Goal: Transaction & Acquisition: Purchase product/service

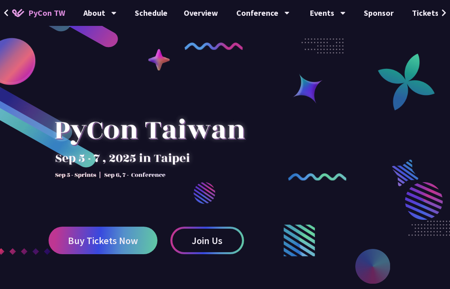
click at [79, 242] on span "Buy Tickets Now" at bounding box center [103, 240] width 70 height 10
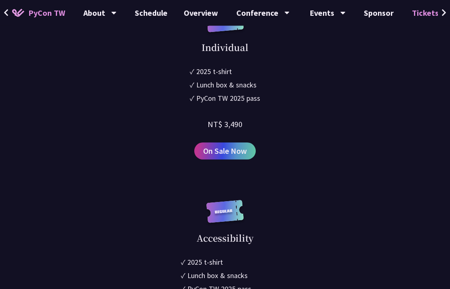
scroll to position [1119, 0]
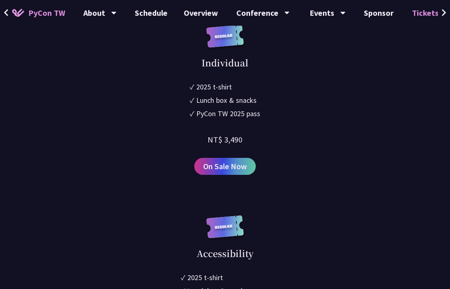
click at [241, 168] on span "On Sale Now" at bounding box center [225, 167] width 44 height 12
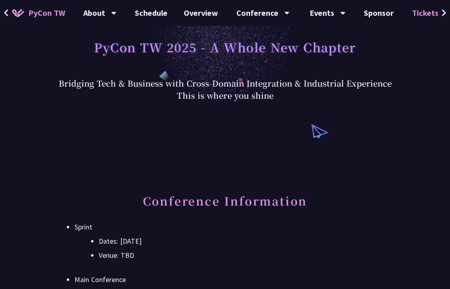
scroll to position [0, 0]
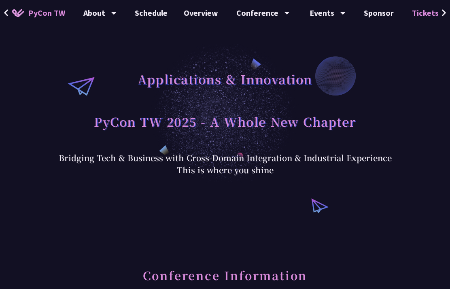
click at [143, 15] on link "Schedule" at bounding box center [151, 13] width 49 height 26
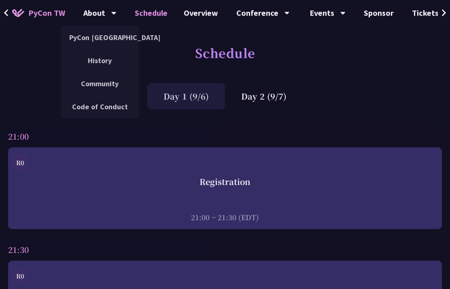
click at [91, 17] on div "About" at bounding box center [99, 13] width 33 height 26
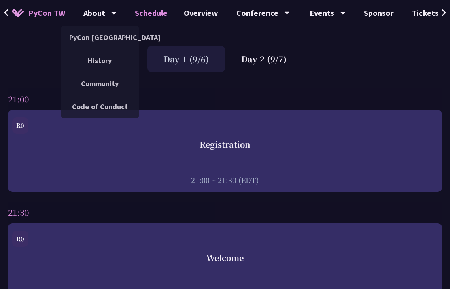
scroll to position [37, 0]
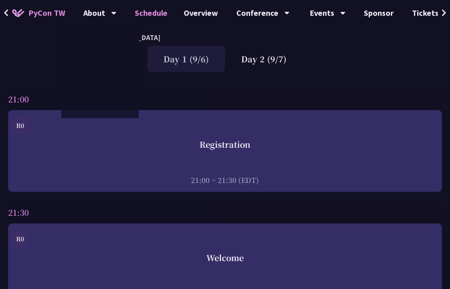
click at [334, 147] on div "Registration" at bounding box center [224, 144] width 425 height 12
click at [368, 145] on div "Registration" at bounding box center [224, 144] width 425 height 12
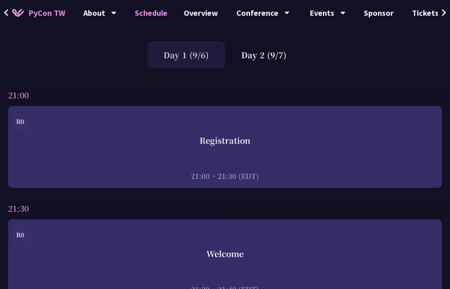
scroll to position [42, 0]
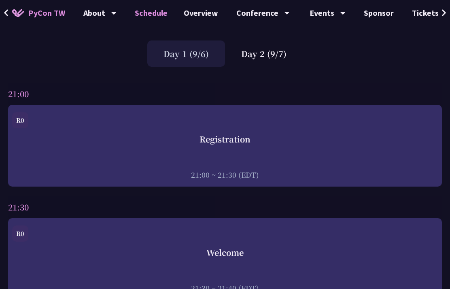
click at [59, 133] on div "Registration" at bounding box center [224, 139] width 425 height 12
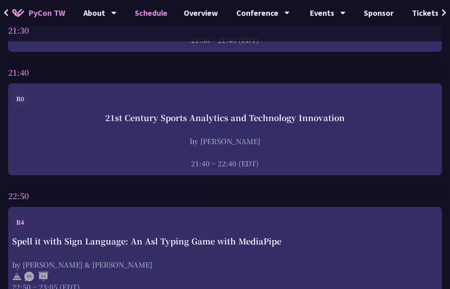
scroll to position [255, 0]
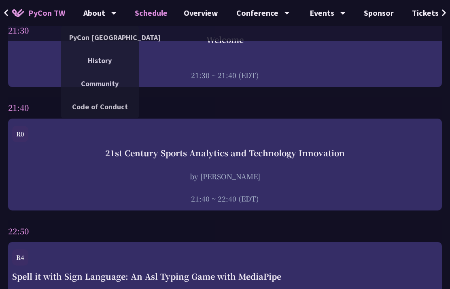
click at [189, 14] on link "Overview" at bounding box center [201, 13] width 51 height 26
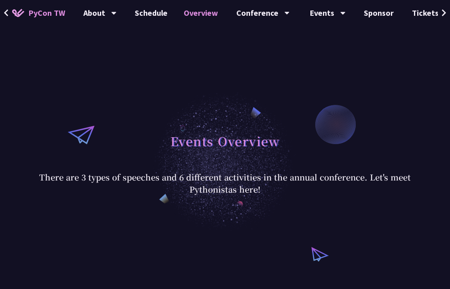
click at [139, 13] on link "Schedule" at bounding box center [151, 13] width 49 height 26
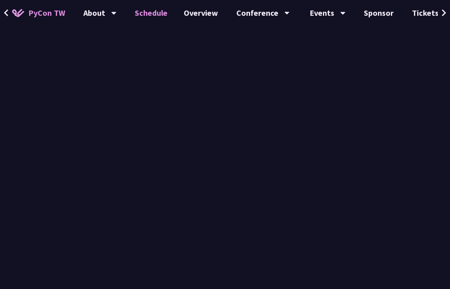
scroll to position [255, 0]
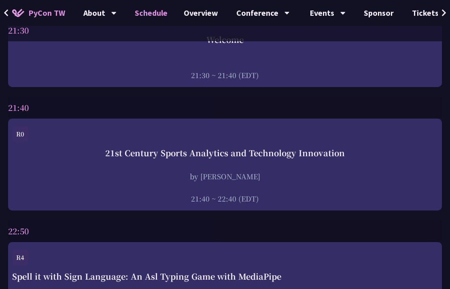
click at [136, 15] on link "Schedule" at bounding box center [151, 13] width 49 height 26
click at [184, 11] on link "Overview" at bounding box center [201, 13] width 51 height 26
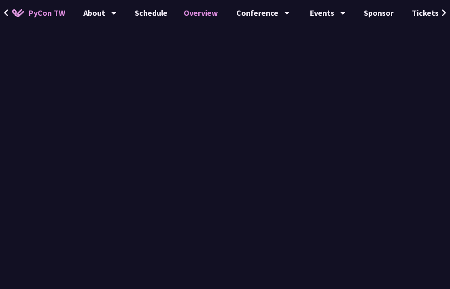
click at [190, 16] on link "Overview" at bounding box center [201, 13] width 51 height 26
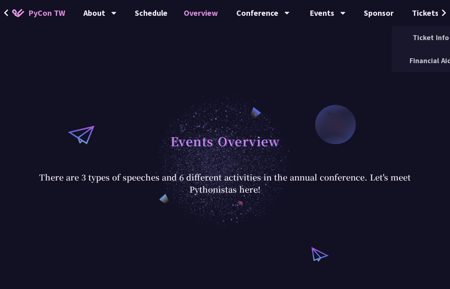
click at [435, 17] on div "Tickets" at bounding box center [431, 13] width 38 height 26
click at [434, 40] on link "Ticket Info" at bounding box center [430, 37] width 78 height 19
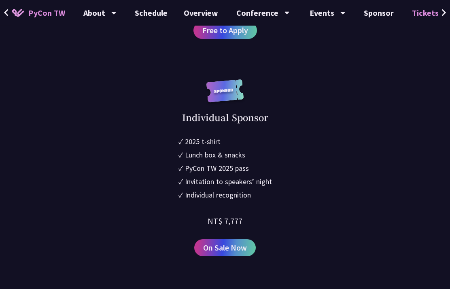
scroll to position [847, 0]
click at [242, 251] on span "On Sale Now" at bounding box center [225, 248] width 44 height 12
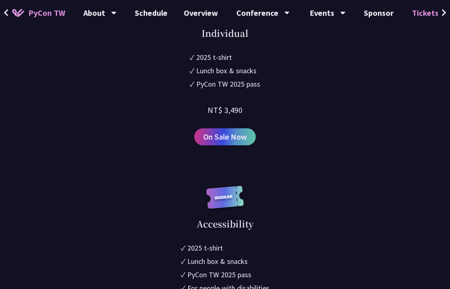
scroll to position [1150, 0]
click at [238, 143] on link "On Sale Now" at bounding box center [224, 136] width 61 height 17
